Goal: Complete application form

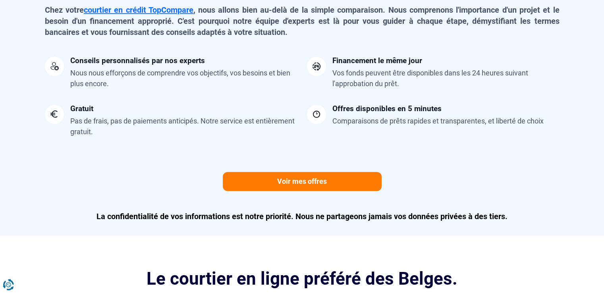
scroll to position [675, 0]
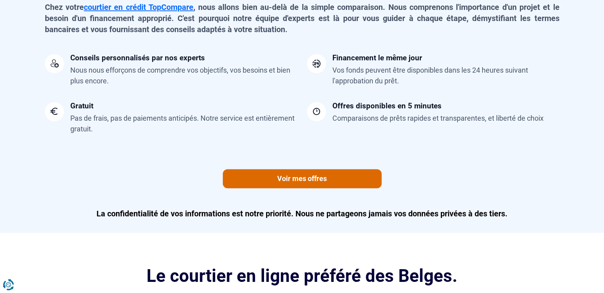
click at [304, 177] on link "Voir mes offres" at bounding box center [302, 178] width 159 height 19
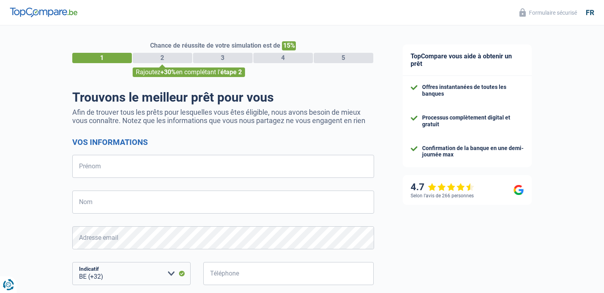
select select "32"
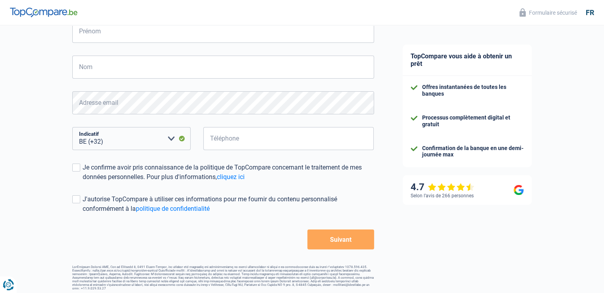
scroll to position [139, 0]
